Goal: Information Seeking & Learning: Learn about a topic

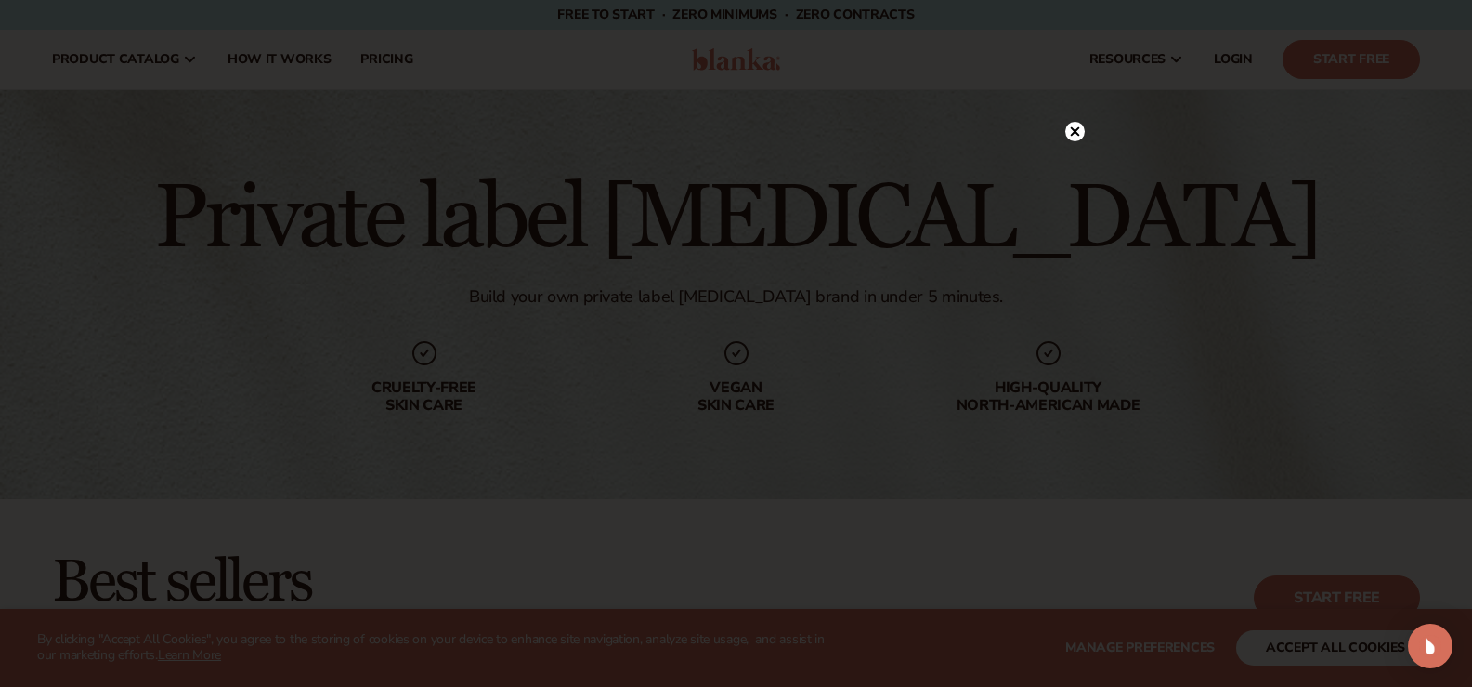
click at [1077, 133] on icon at bounding box center [1074, 131] width 9 height 9
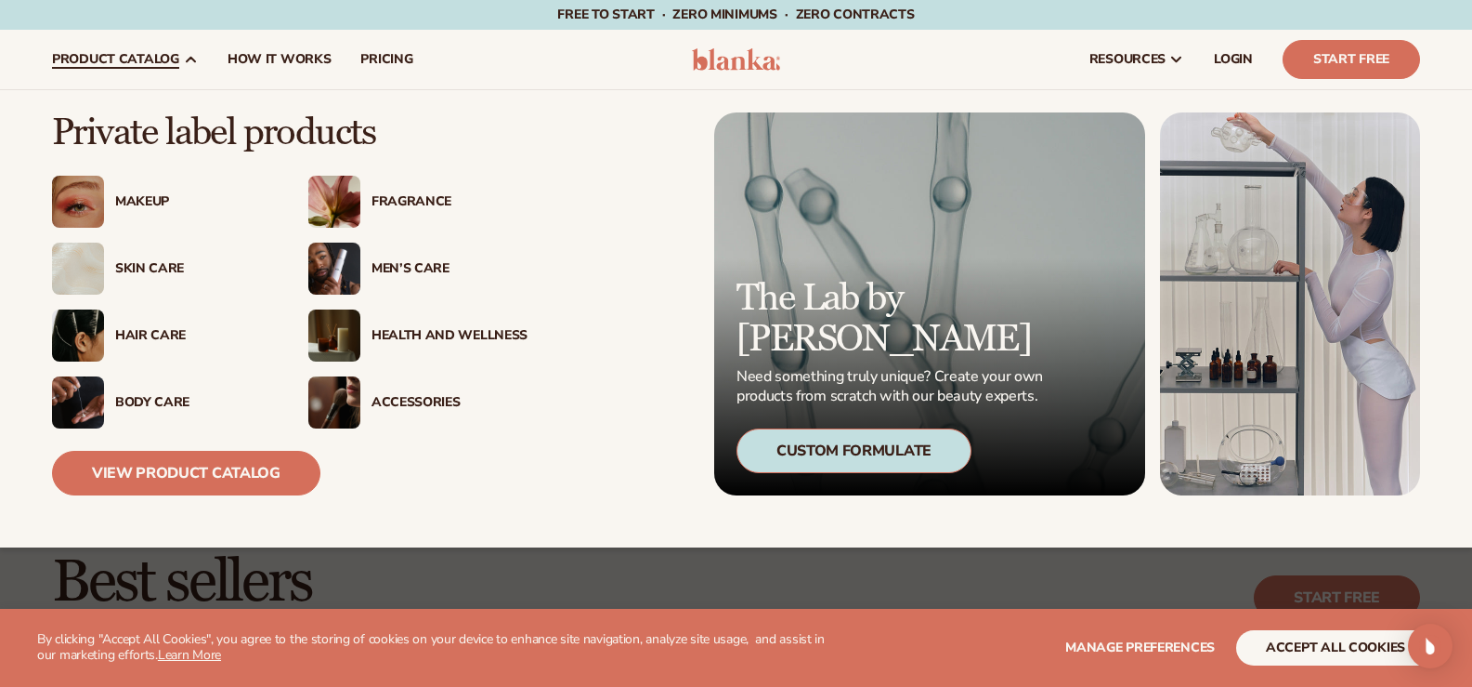
click at [146, 271] on div "Skin Care" at bounding box center [193, 269] width 156 height 16
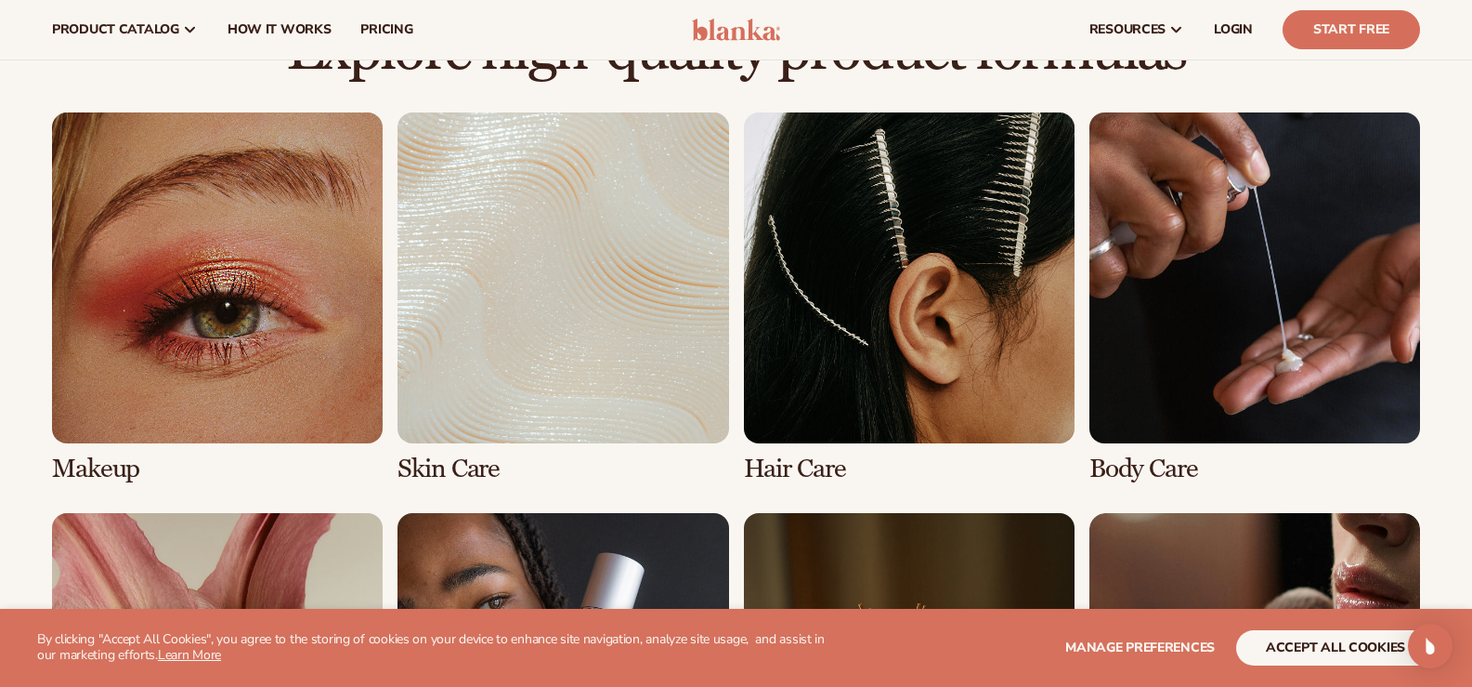
scroll to position [1262, 0]
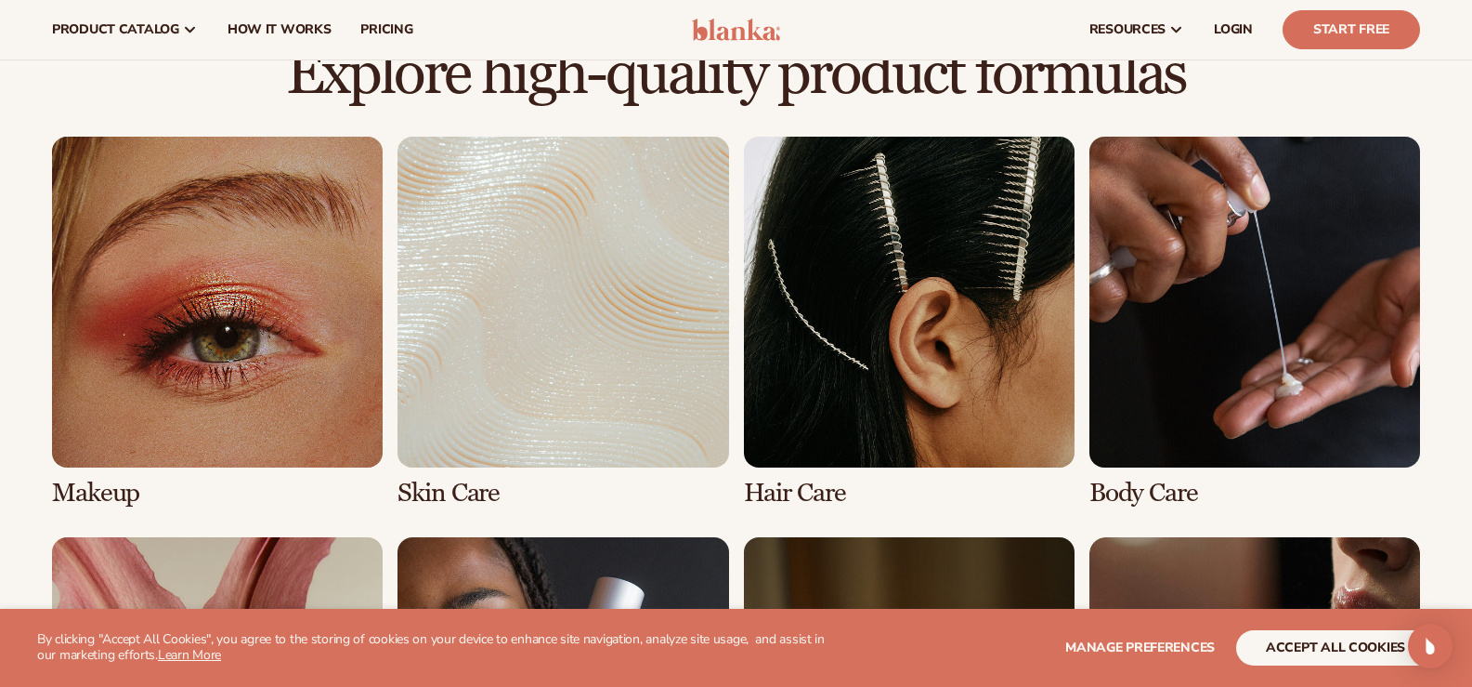
click at [543, 304] on link "2 / 8" at bounding box center [563, 322] width 331 height 371
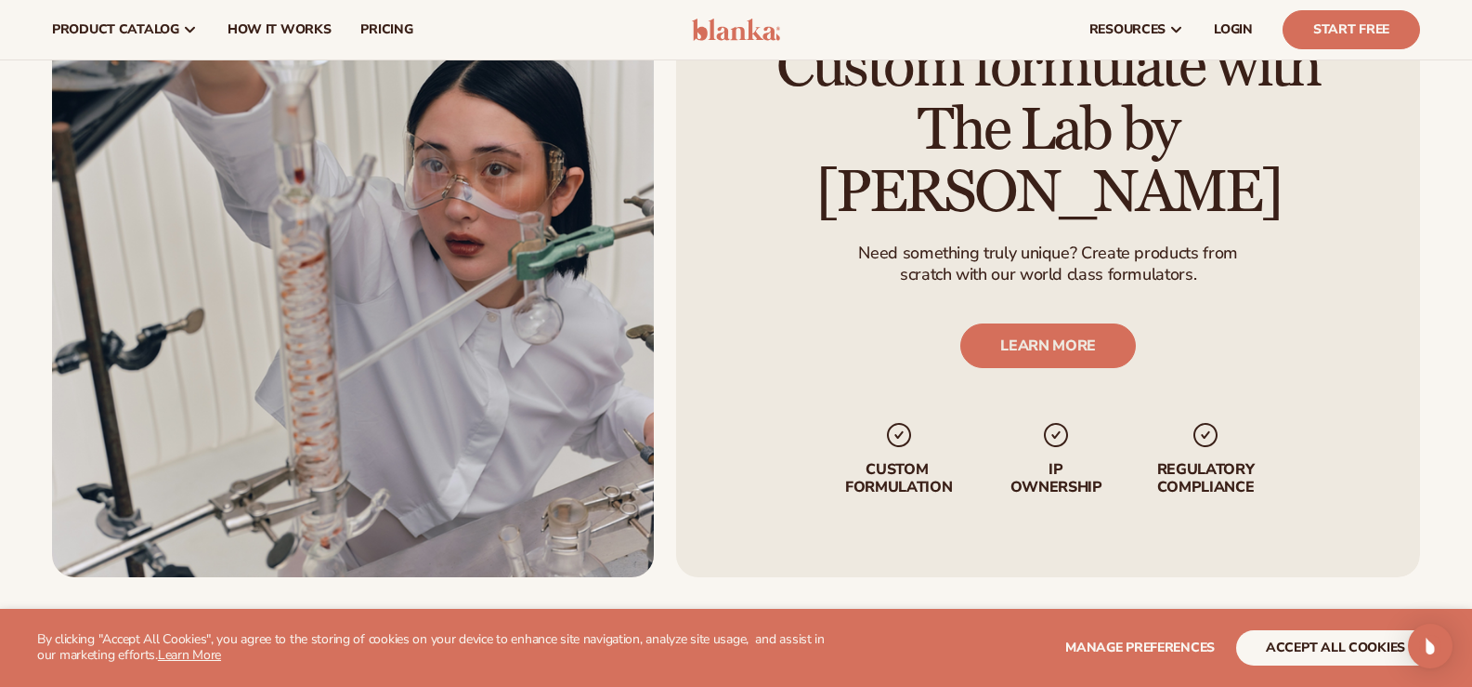
scroll to position [2378, 0]
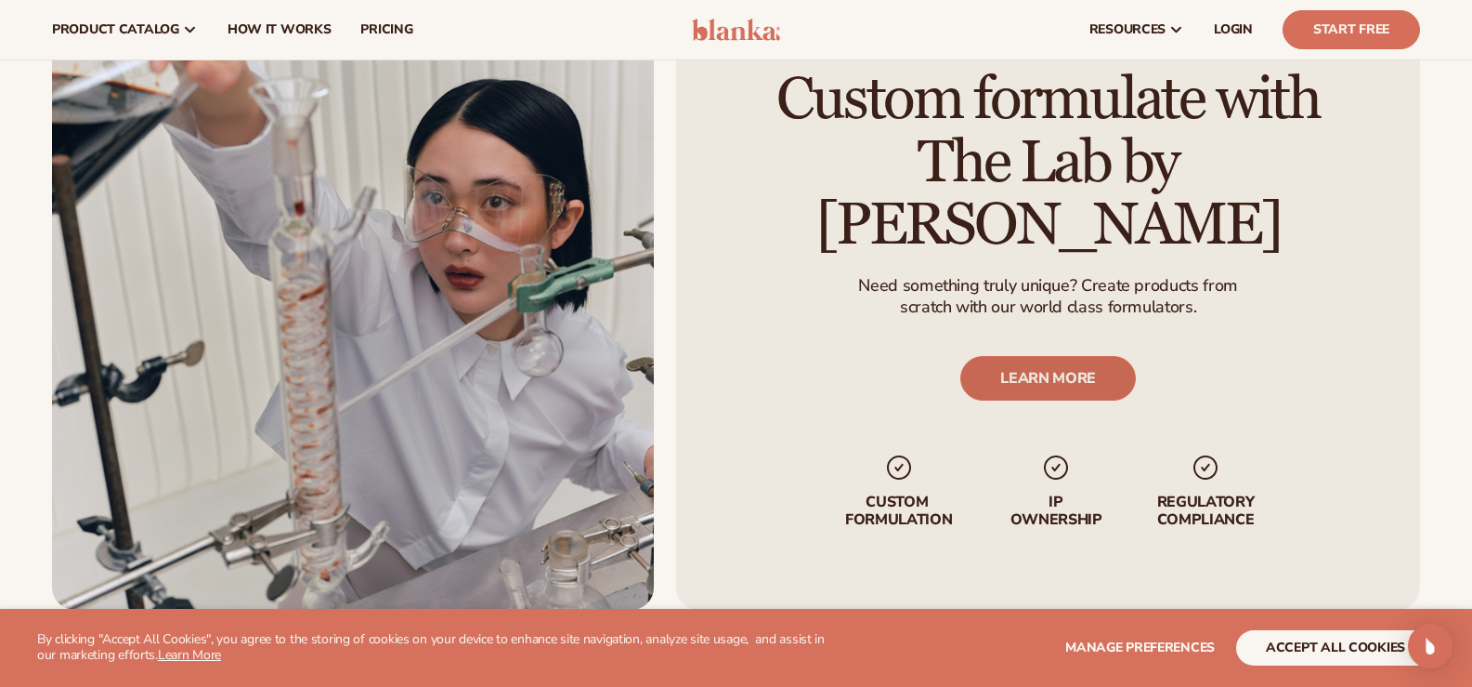
click at [1040, 356] on link "LEARN MORE" at bounding box center [1049, 378] width 176 height 45
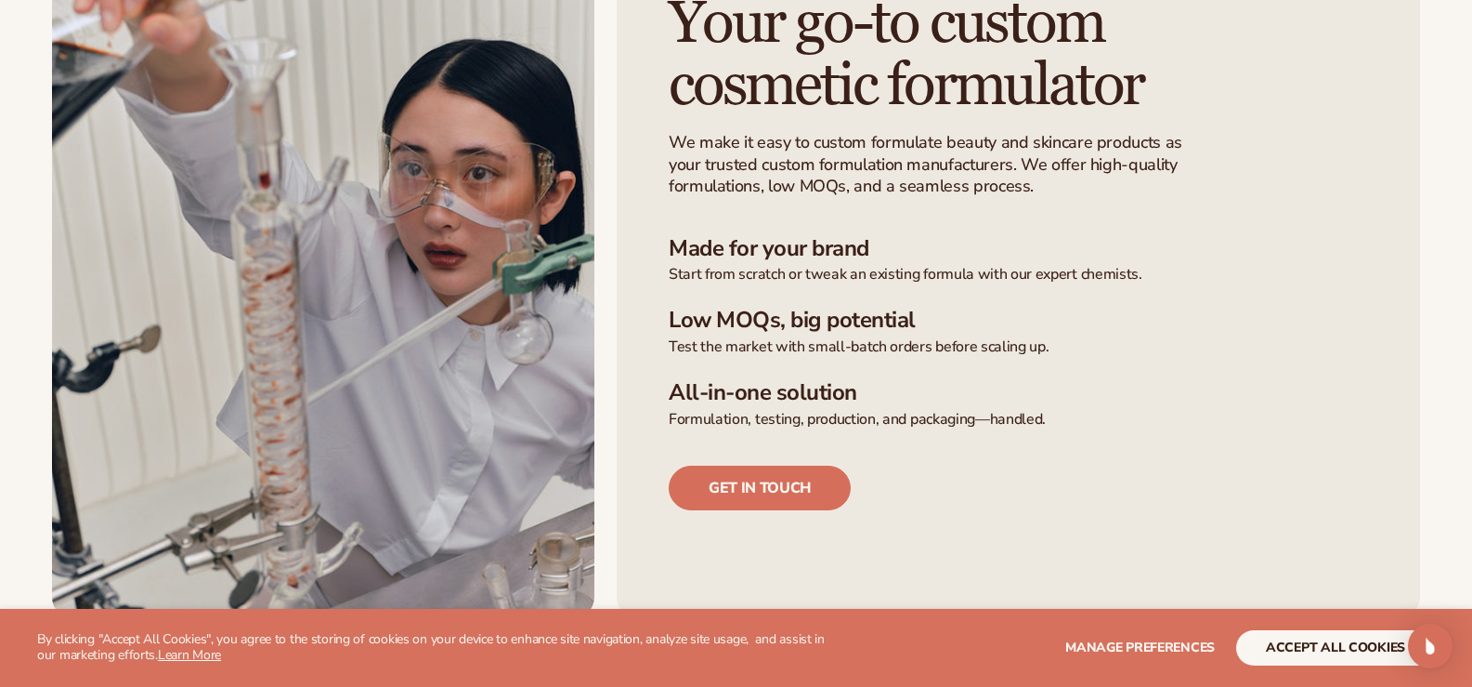
scroll to position [557, 0]
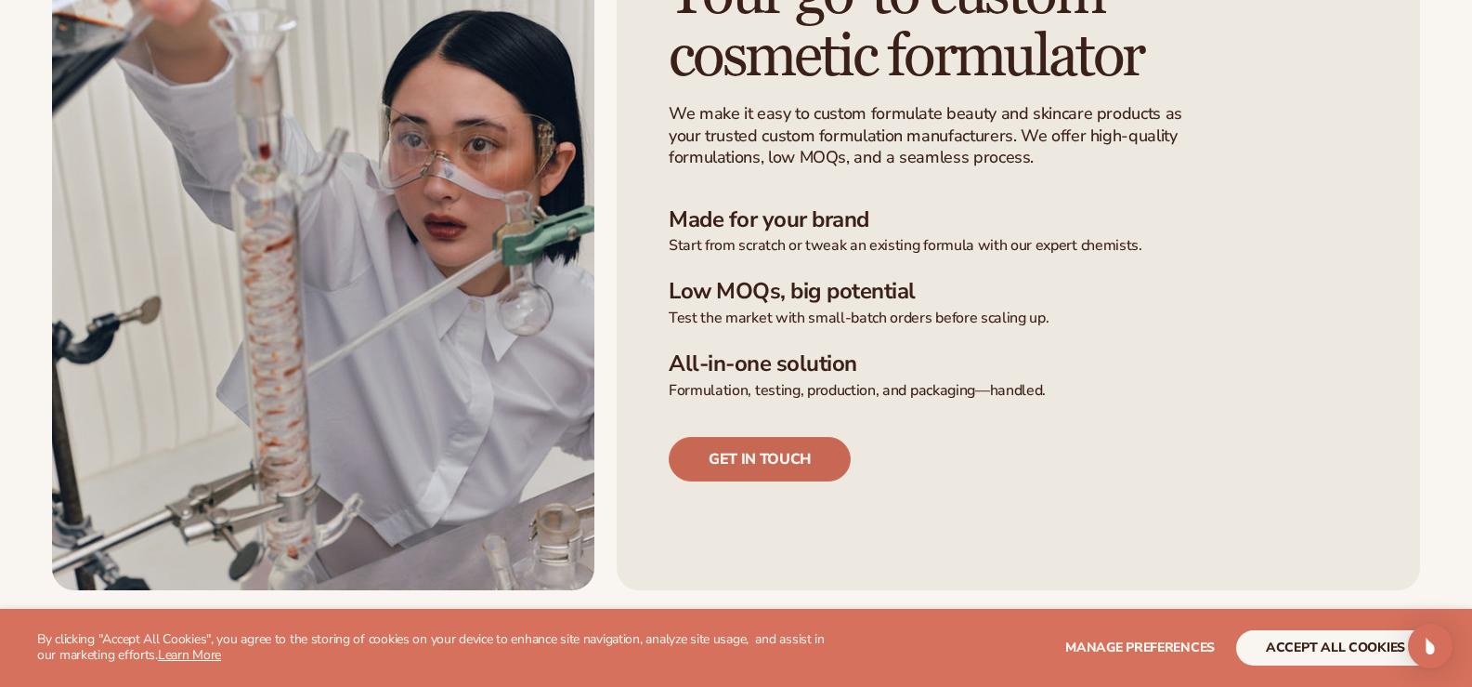
click at [761, 459] on link "Get in touch" at bounding box center [760, 459] width 182 height 45
